Goal: Task Accomplishment & Management: Manage account settings

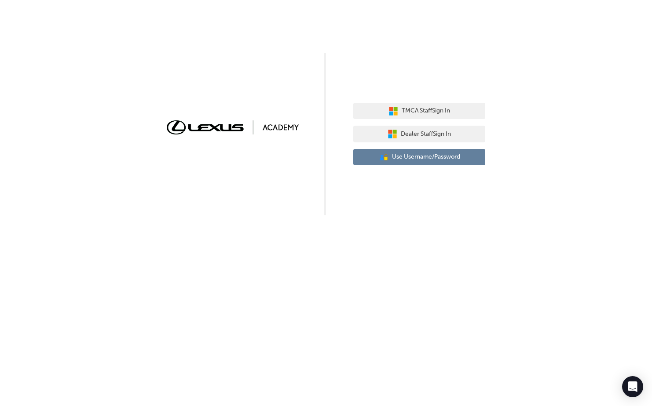
drag, startPoint x: 504, startPoint y: 271, endPoint x: 427, endPoint y: 156, distance: 138.7
click at [499, 256] on div "TMCA Staff Sign In Dealer Staff Sign In User Authentication Icon - Blue Person,…" at bounding box center [326, 203] width 652 height 406
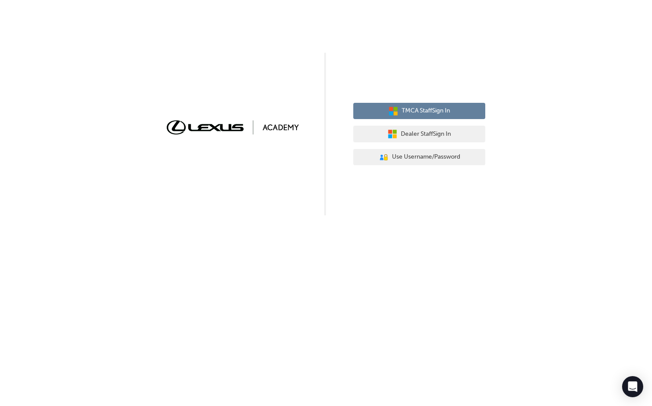
click at [419, 114] on span "TMCA Staff Sign In" at bounding box center [426, 111] width 48 height 10
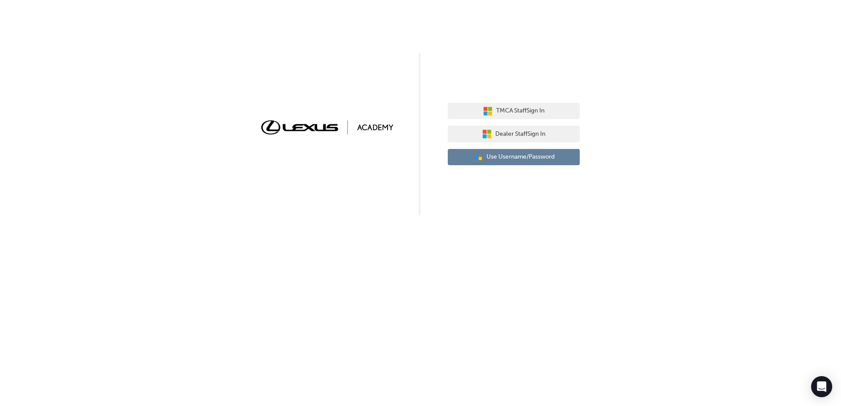
click at [523, 158] on span "Use Username/Password" at bounding box center [520, 157] width 68 height 10
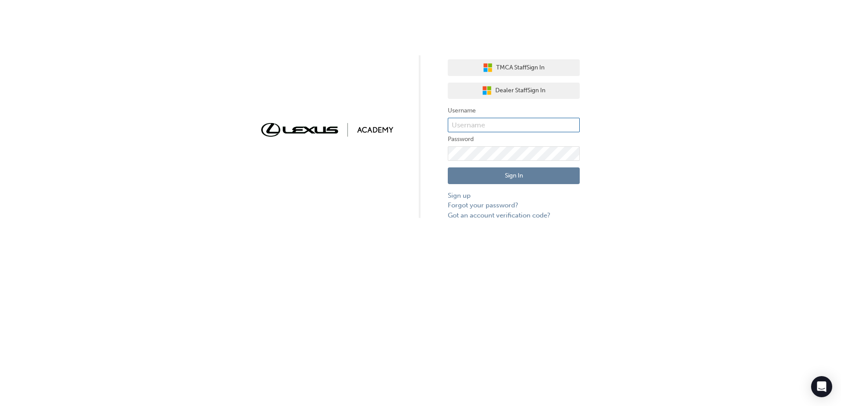
click at [510, 124] on input "text" at bounding box center [514, 125] width 132 height 15
click at [522, 69] on span "TMCA Staff Sign In" at bounding box center [520, 68] width 48 height 10
